Goal: Transaction & Acquisition: Purchase product/service

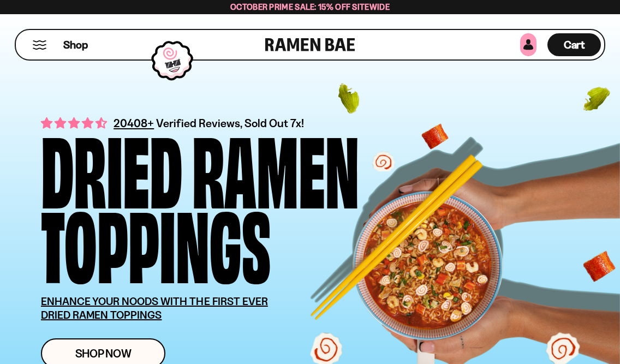
click at [529, 45] on link at bounding box center [528, 44] width 16 height 23
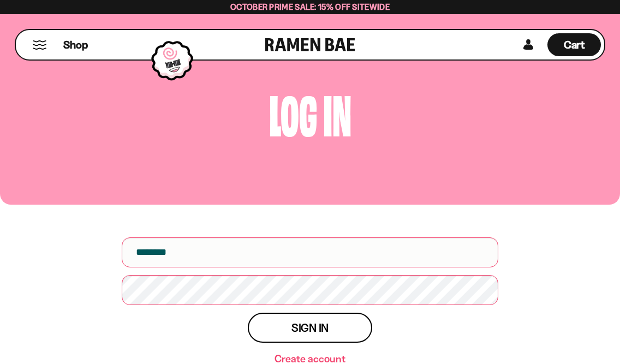
scroll to position [109, 0]
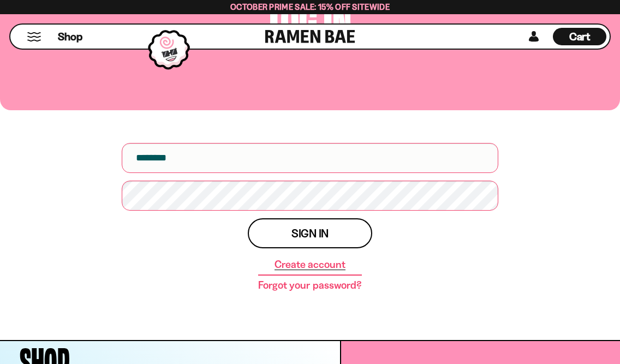
click at [289, 264] on link "Create account" at bounding box center [309, 264] width 71 height 11
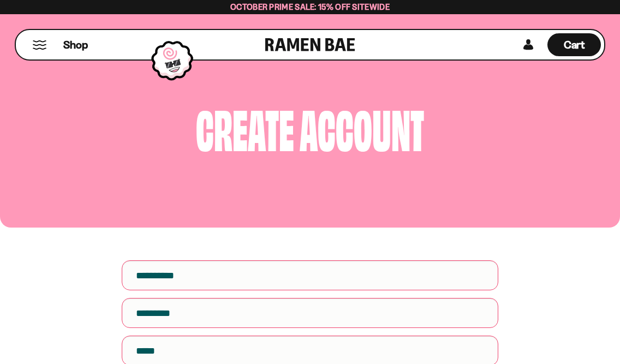
scroll to position [164, 0]
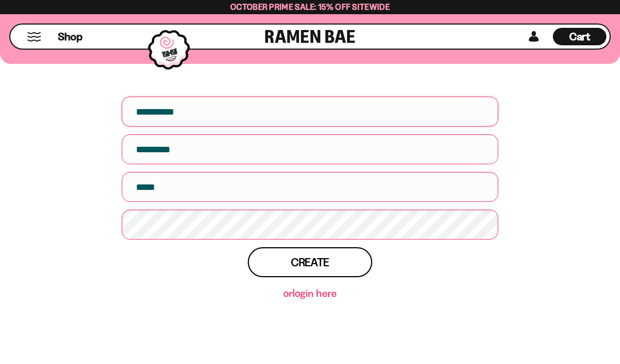
click at [204, 113] on input "First name" at bounding box center [310, 112] width 376 height 30
type input "*******"
type input "****"
type input "**********"
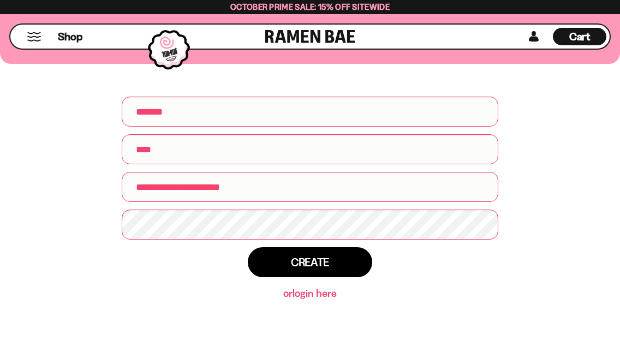
click at [322, 271] on button "Create" at bounding box center [310, 262] width 124 height 30
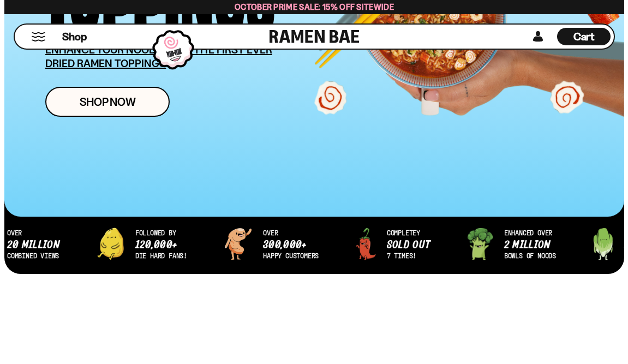
scroll to position [273, 0]
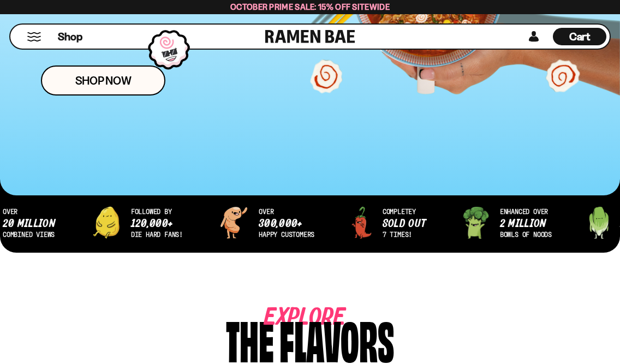
click at [31, 37] on button "Mobile Menu Trigger" at bounding box center [34, 36] width 15 height 9
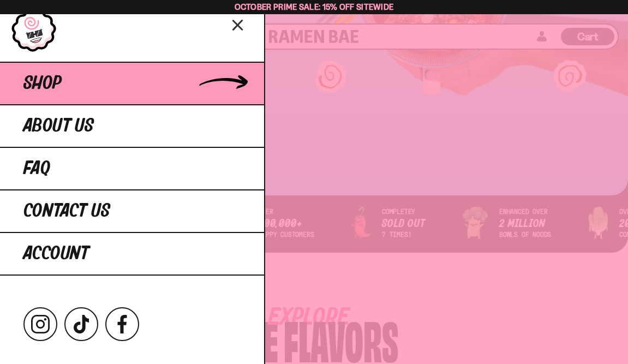
click at [41, 91] on span "Shop" at bounding box center [42, 84] width 38 height 20
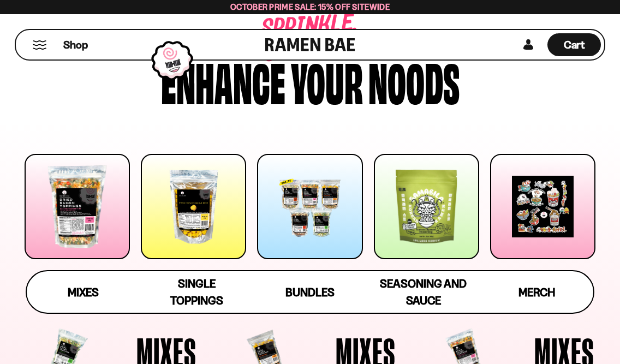
scroll to position [109, 0]
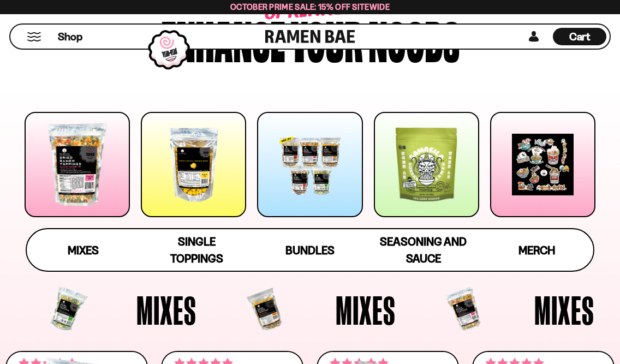
drag, startPoint x: 428, startPoint y: 241, endPoint x: 456, endPoint y: 52, distance: 190.3
click at [456, 52] on div "Shop Cart D0381C2F-513E-4F90-8A41-6F0A75DCBAAA" at bounding box center [310, 36] width 620 height 45
click at [212, 248] on span "Single Toppings" at bounding box center [196, 251] width 53 height 32
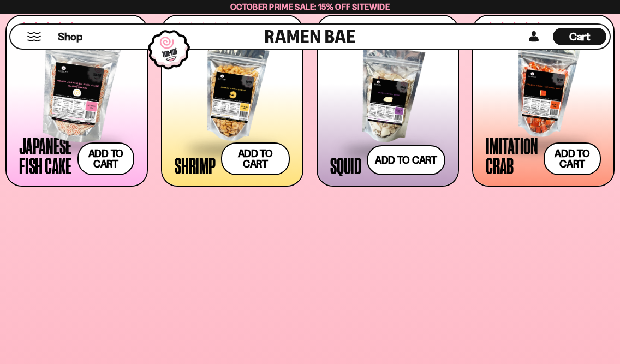
scroll to position [895, 0]
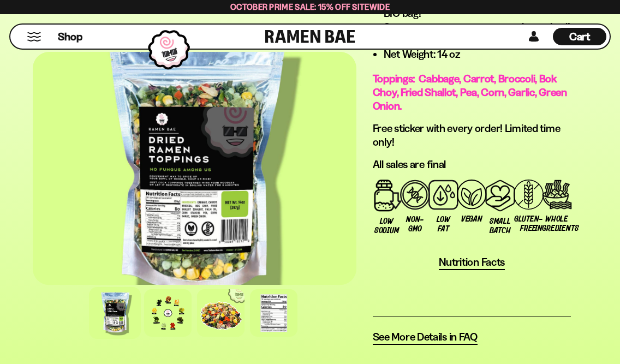
scroll to position [1200, 0]
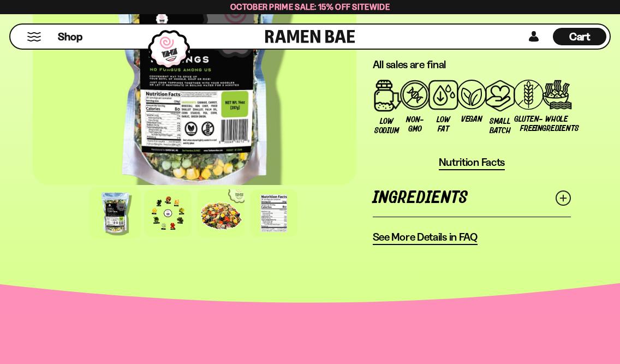
click at [428, 206] on link "Ingredients" at bounding box center [472, 198] width 198 height 38
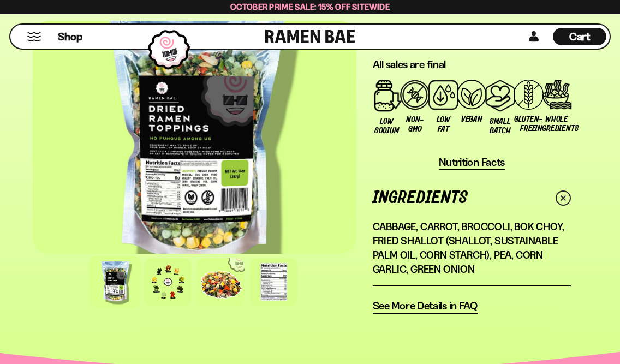
click at [426, 193] on link "Ingredients" at bounding box center [472, 198] width 198 height 38
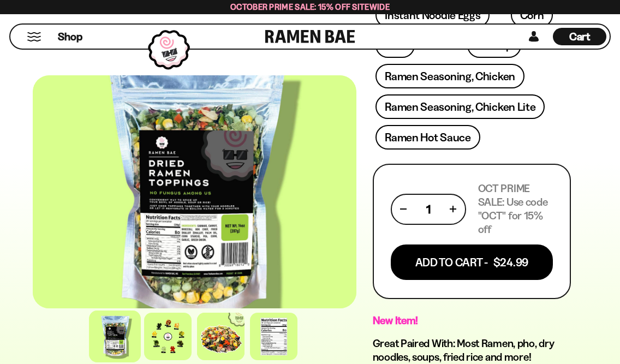
scroll to position [546, 0]
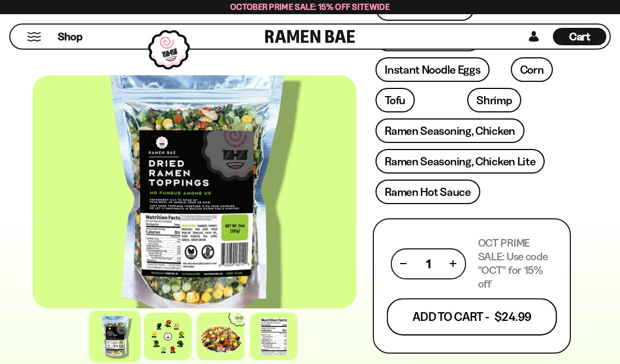
click at [453, 313] on button "Add To Cart - $24.99" at bounding box center [471, 316] width 170 height 37
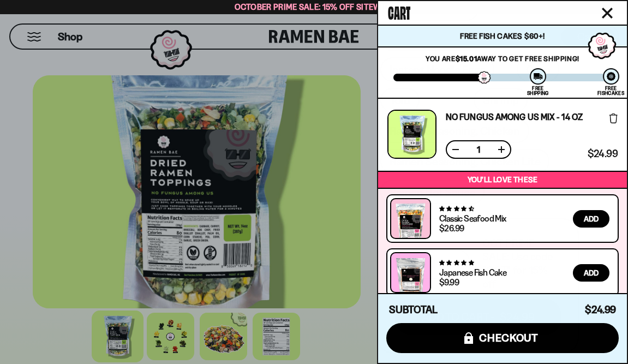
click at [315, 163] on div at bounding box center [314, 182] width 628 height 364
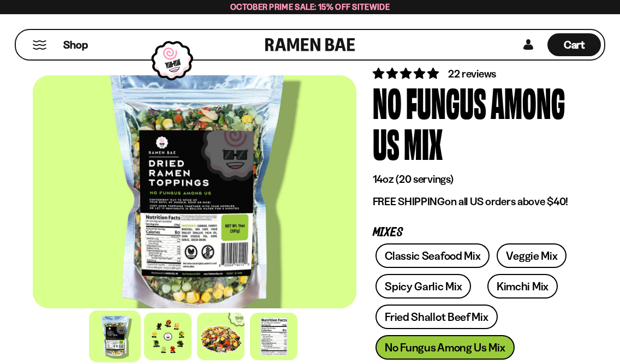
scroll to position [109, 0]
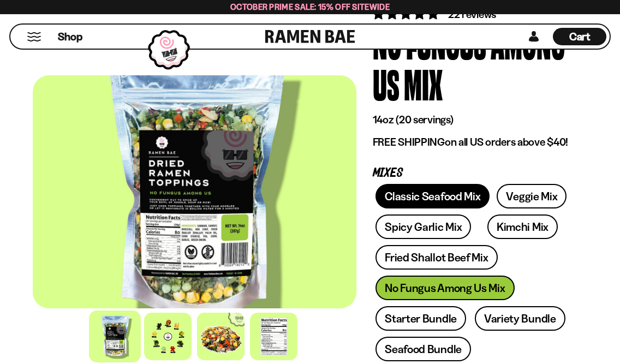
click at [447, 202] on link "Classic Seafood Mix" at bounding box center [432, 196] width 114 height 25
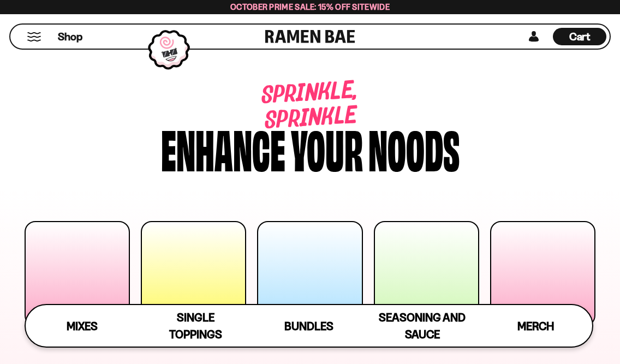
drag, startPoint x: 484, startPoint y: 243, endPoint x: 469, endPoint y: -44, distance: 288.0
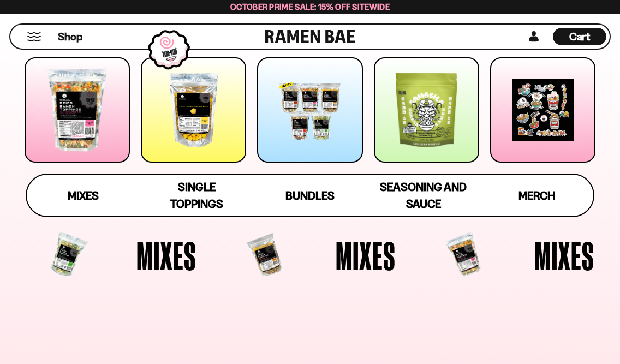
scroll to position [218, 0]
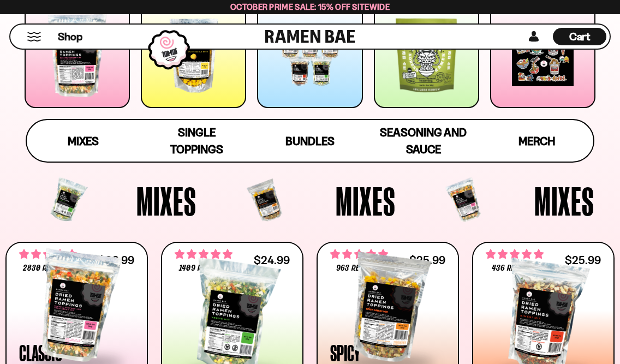
click at [613, 155] on div "Mixes Single Toppings Bundles" at bounding box center [310, 77] width 620 height 171
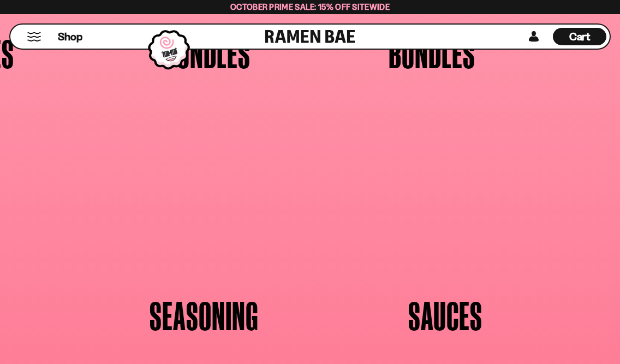
scroll to position [70, 0]
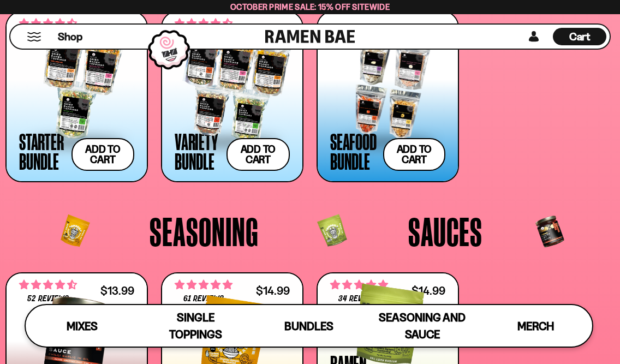
click at [585, 34] on span "Cart" at bounding box center [579, 36] width 21 height 13
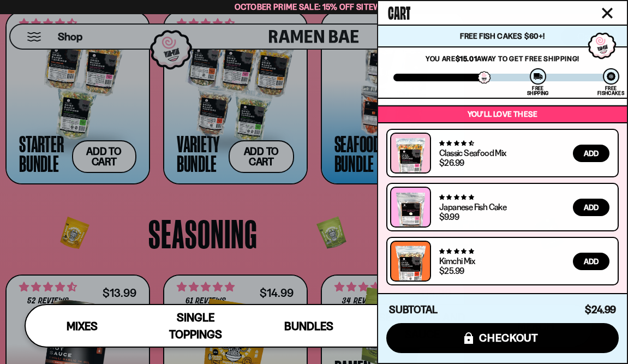
scroll to position [0, 0]
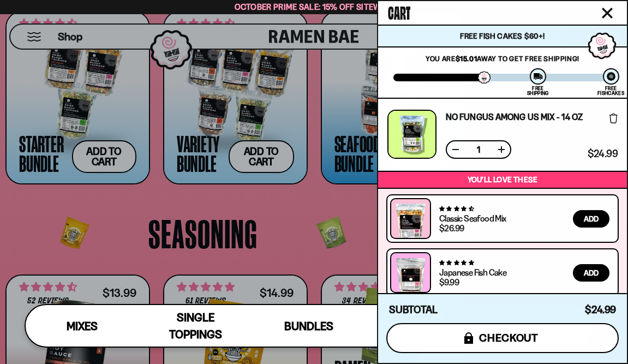
click at [505, 330] on button "icons8-lock checkout" at bounding box center [502, 338] width 232 height 30
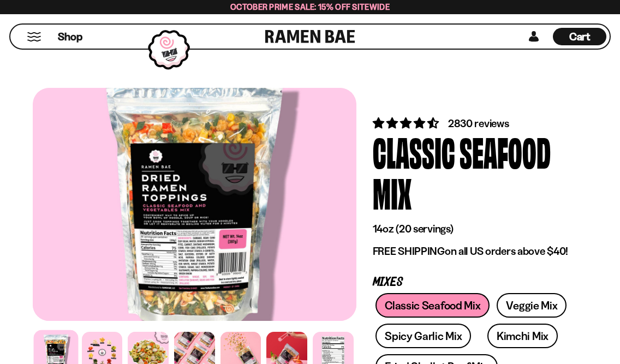
drag, startPoint x: 396, startPoint y: 303, endPoint x: 391, endPoint y: -2, distance: 305.6
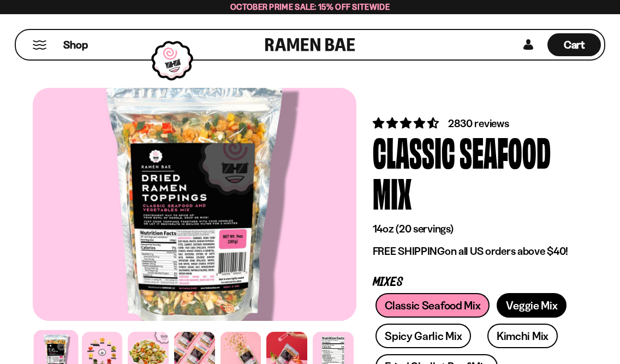
click at [530, 300] on link "Veggie Mix" at bounding box center [531, 305] width 70 height 25
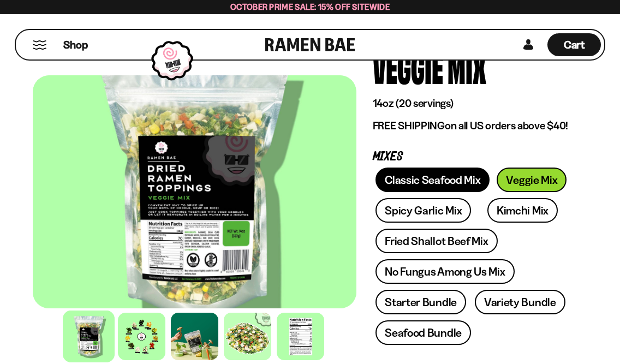
scroll to position [55, 0]
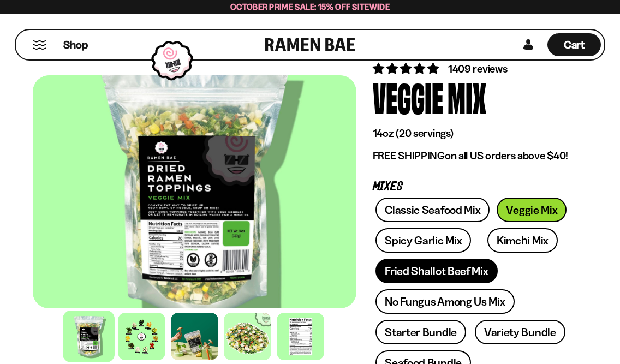
click at [482, 271] on link "Fried Shallot Beef Mix" at bounding box center [436, 271] width 122 height 25
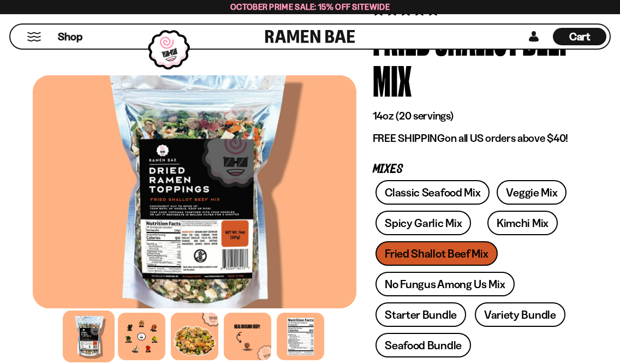
scroll to position [164, 0]
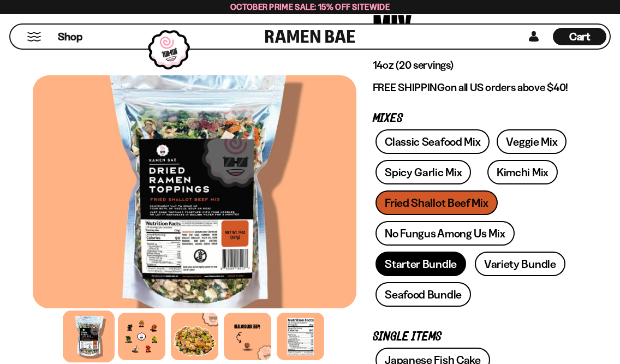
click at [429, 266] on link "Starter Bundle" at bounding box center [420, 264] width 91 height 25
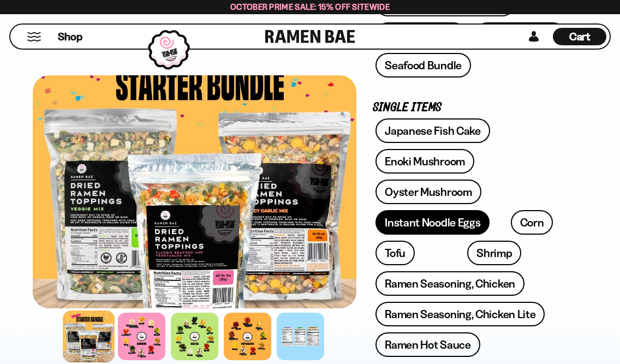
scroll to position [382, 0]
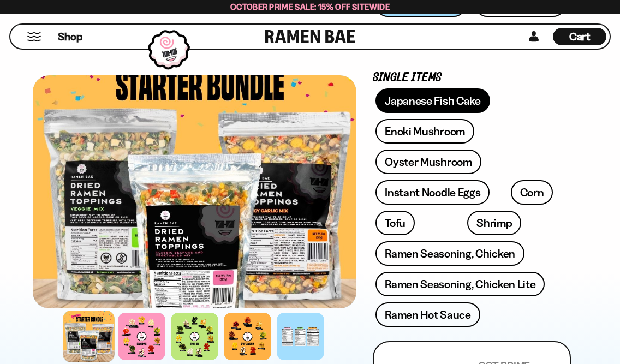
click at [422, 96] on link "Japanese Fish Cake" at bounding box center [432, 100] width 115 height 25
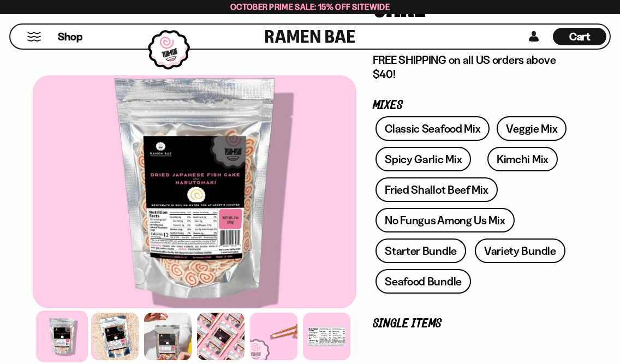
scroll to position [218, 0]
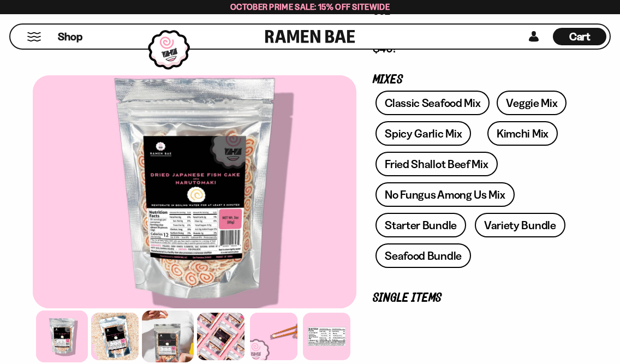
click at [184, 322] on div at bounding box center [168, 336] width 52 height 52
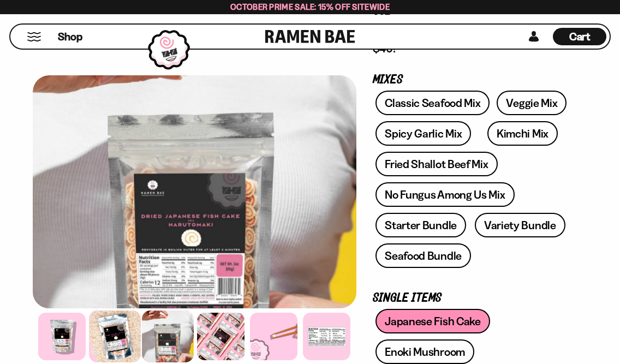
click at [112, 322] on div at bounding box center [115, 336] width 52 height 52
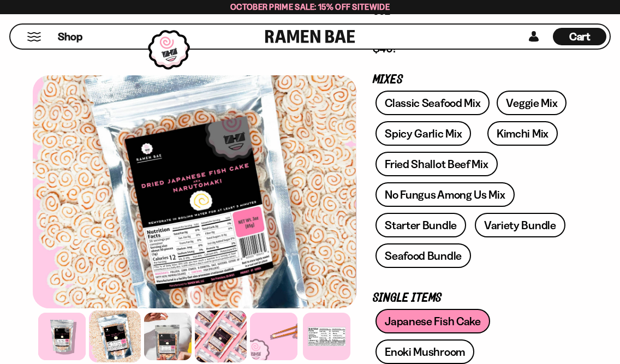
click at [219, 326] on div at bounding box center [221, 336] width 52 height 52
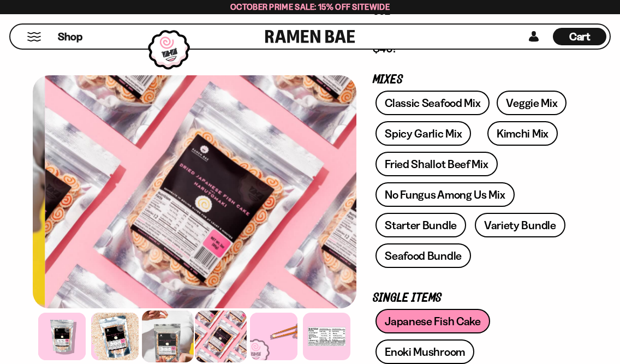
click at [164, 324] on div at bounding box center [168, 336] width 52 height 52
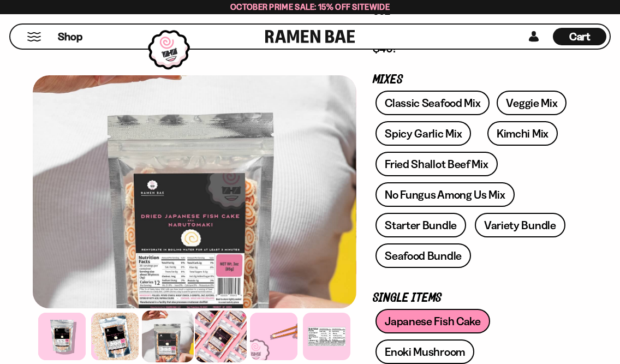
click at [213, 327] on div at bounding box center [221, 336] width 52 height 52
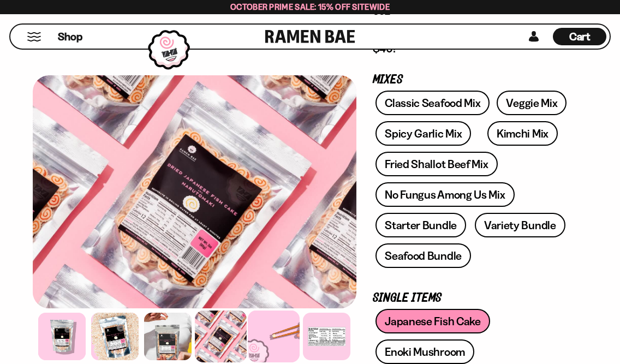
click at [272, 330] on div at bounding box center [274, 336] width 52 height 52
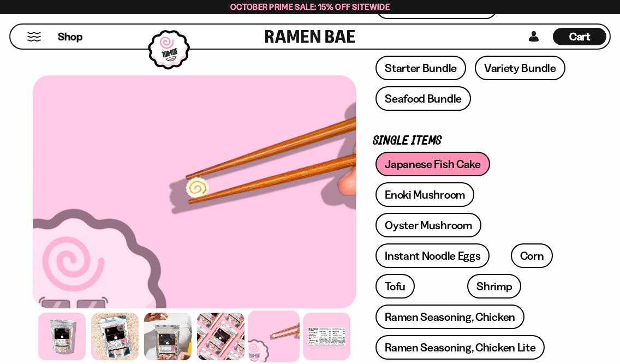
scroll to position [436, 0]
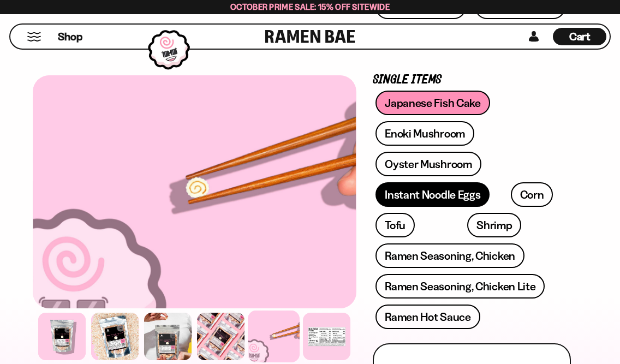
click at [438, 193] on link "Instant Noodle Eggs" at bounding box center [432, 194] width 114 height 25
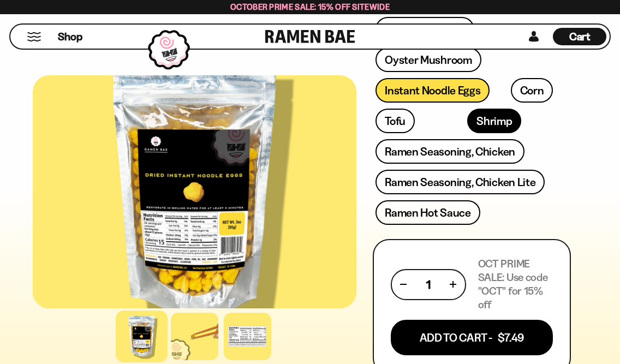
scroll to position [546, 0]
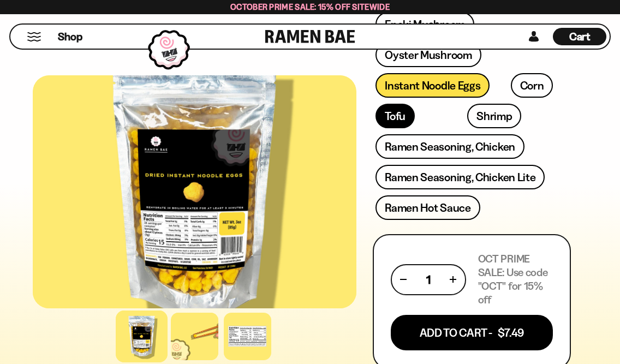
click at [404, 118] on link "Tofu" at bounding box center [394, 116] width 39 height 25
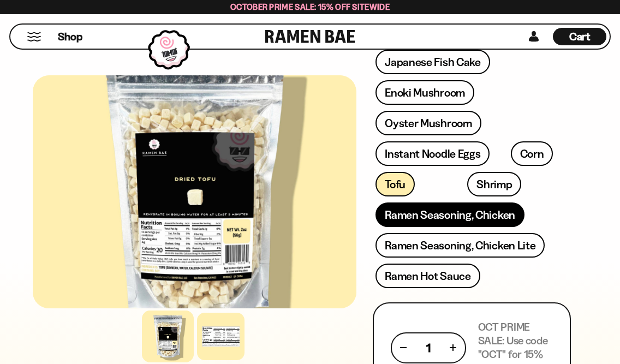
scroll to position [382, 0]
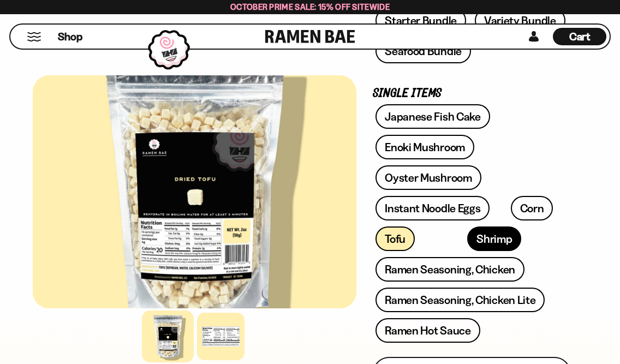
click at [467, 237] on link "Shrimp" at bounding box center [494, 238] width 54 height 25
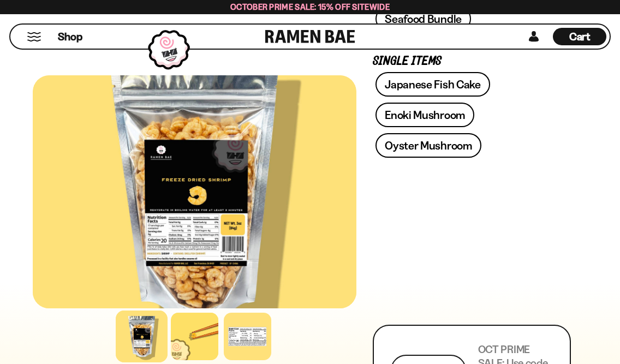
scroll to position [436, 0]
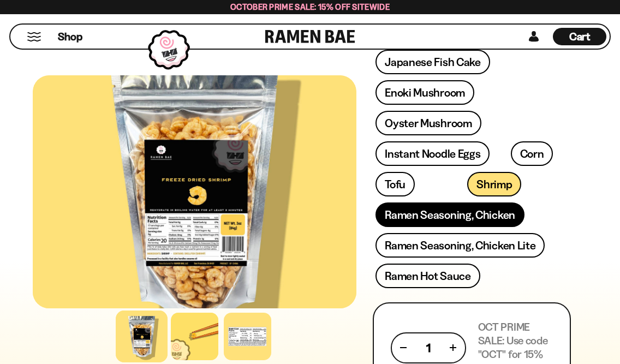
click at [459, 219] on link "Ramen Seasoning, Chicken" at bounding box center [449, 214] width 149 height 25
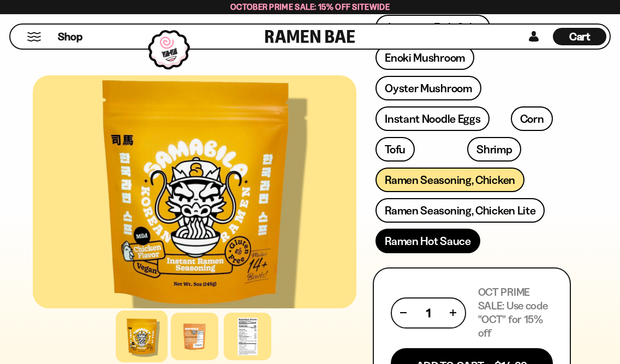
scroll to position [491, 0]
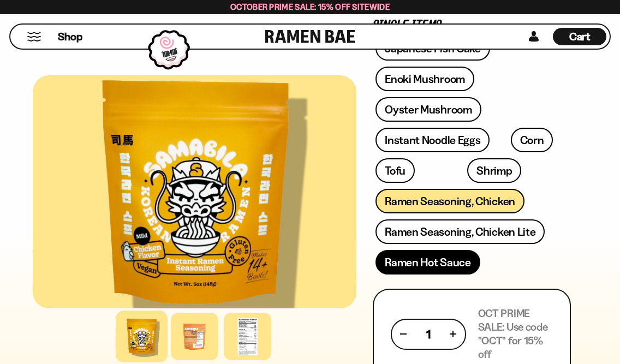
click at [439, 266] on link "Ramen Hot Sauce" at bounding box center [427, 262] width 105 height 25
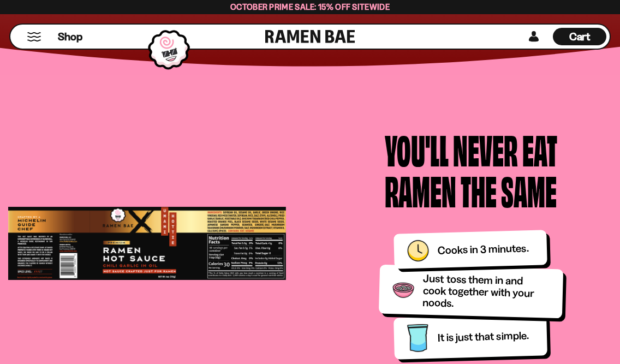
scroll to position [1637, 0]
